Goal: Task Accomplishment & Management: Manage account settings

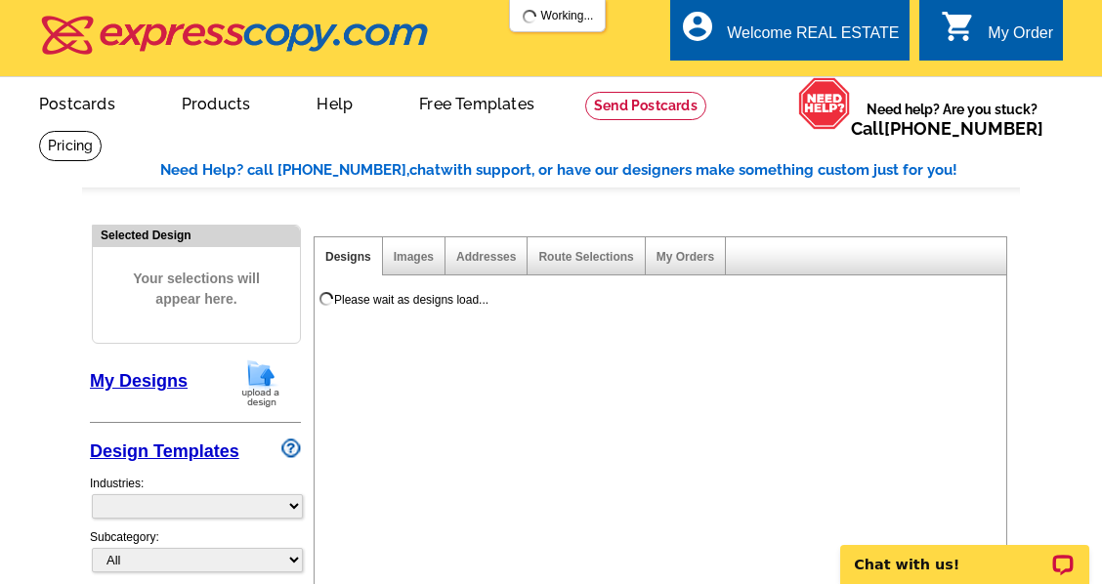
select select "785"
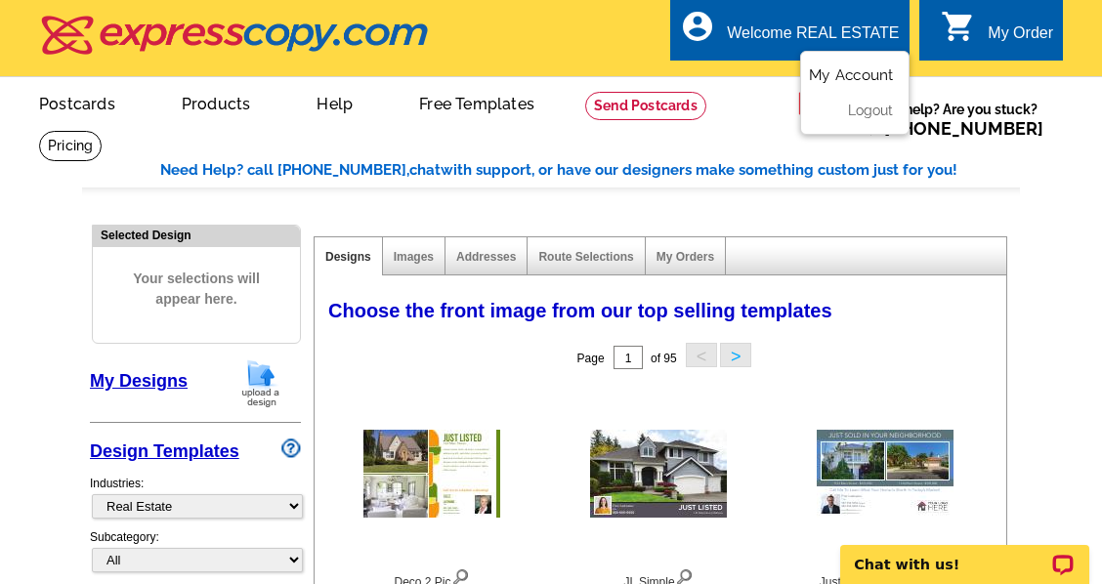
click at [838, 82] on link "My Account" at bounding box center [851, 75] width 84 height 18
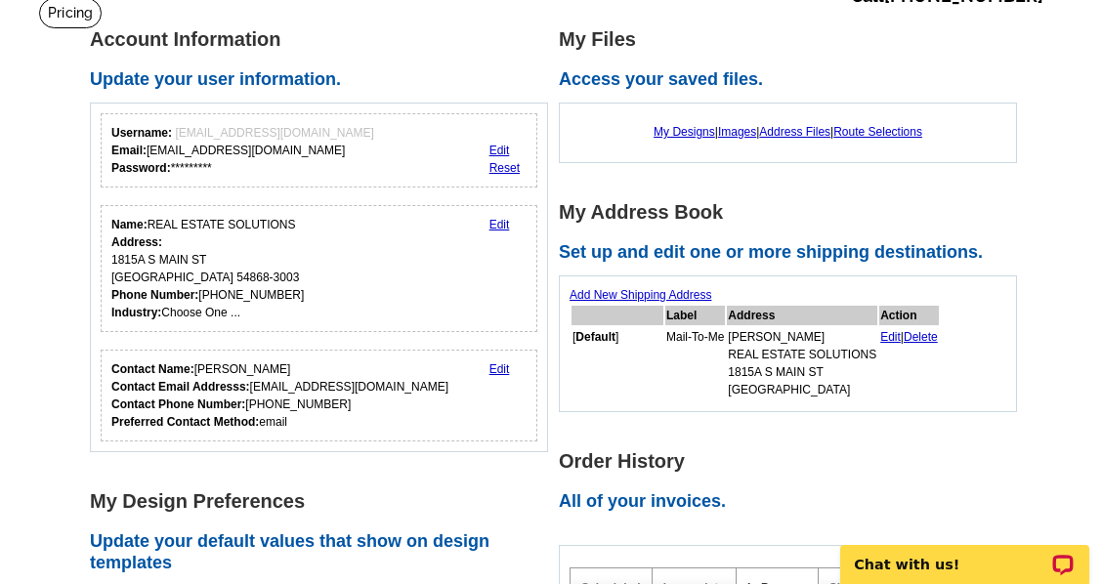
scroll to position [130, 0]
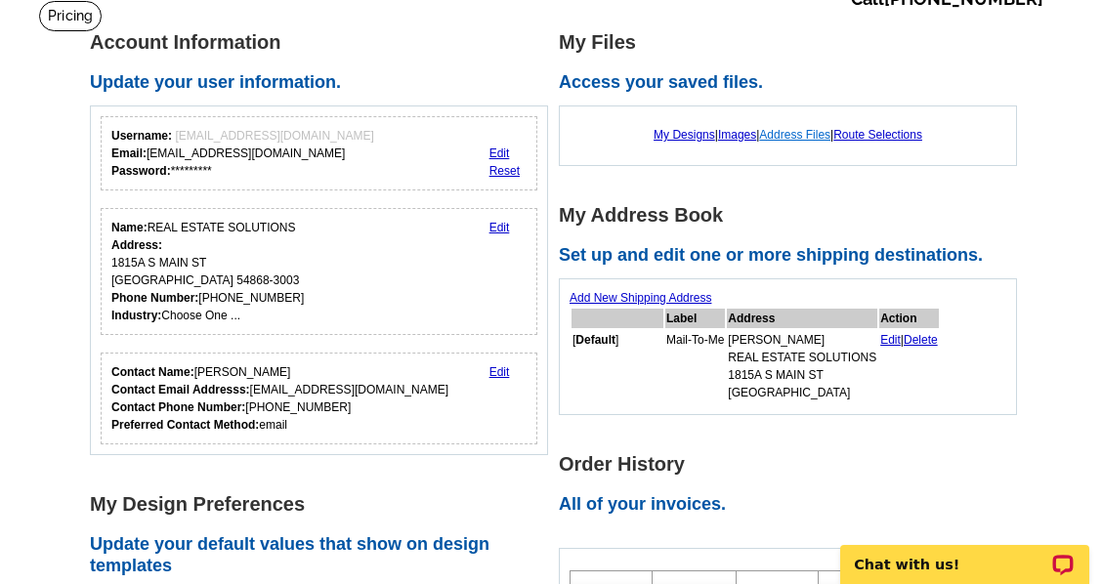
click at [805, 134] on link "Address Files" at bounding box center [794, 135] width 71 height 14
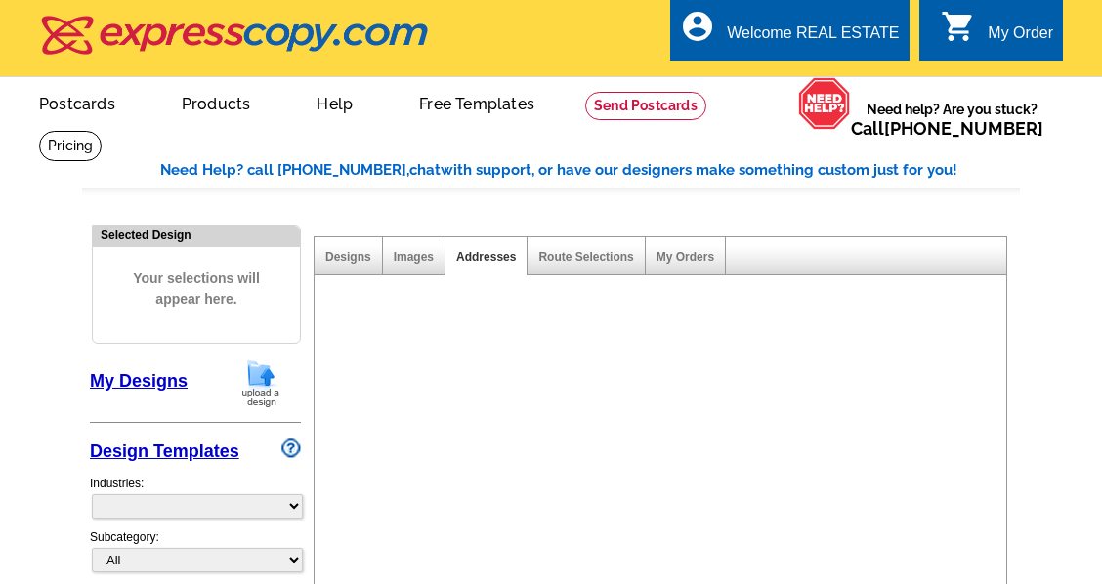
select select "785"
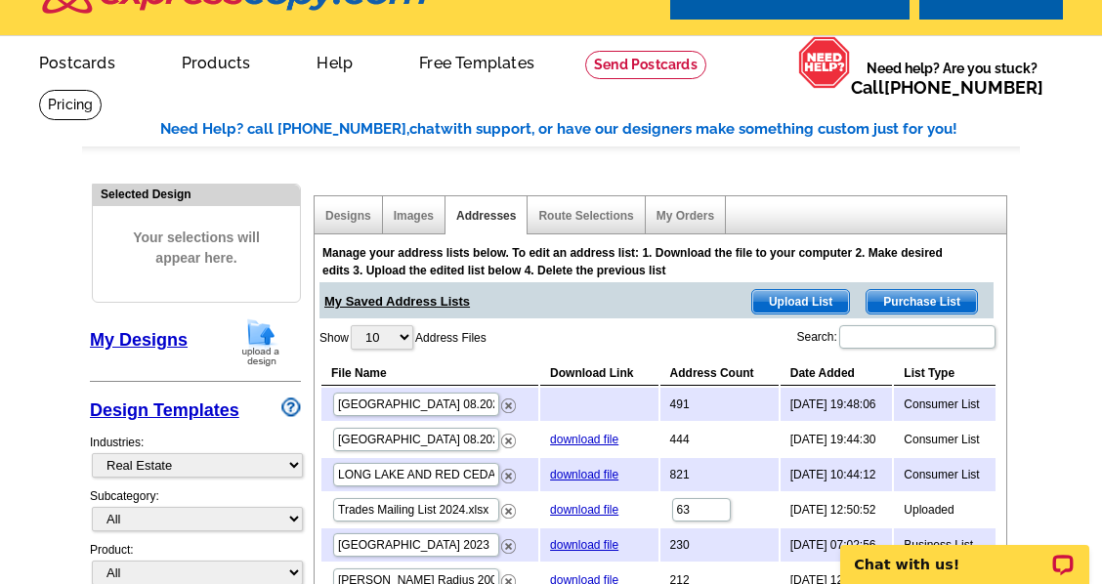
scroll to position [195, 0]
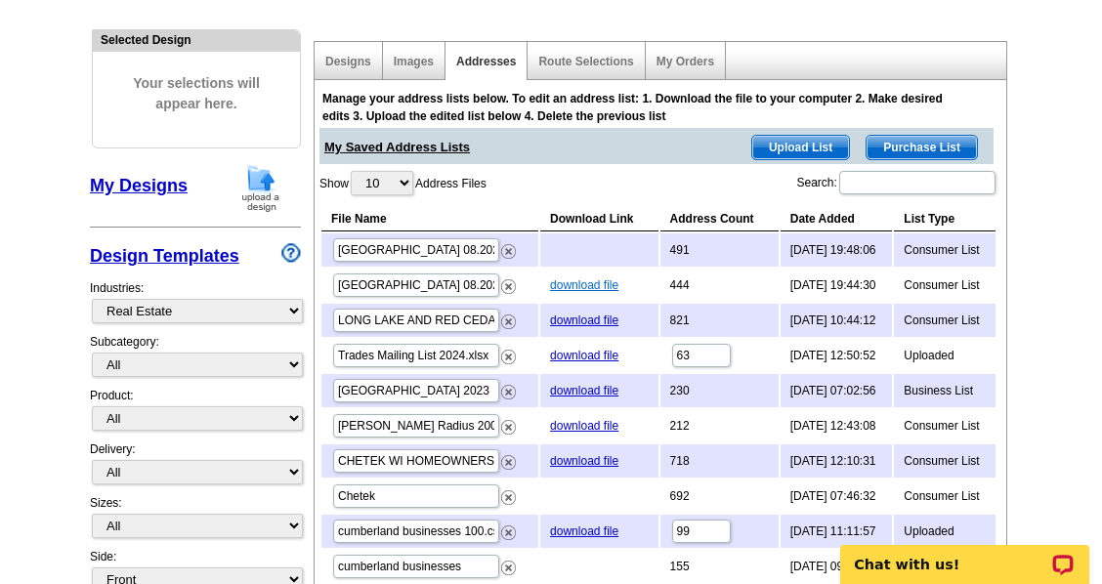
click at [566, 282] on link "download file" at bounding box center [584, 285] width 68 height 14
